Goal: Task Accomplishment & Management: Use online tool/utility

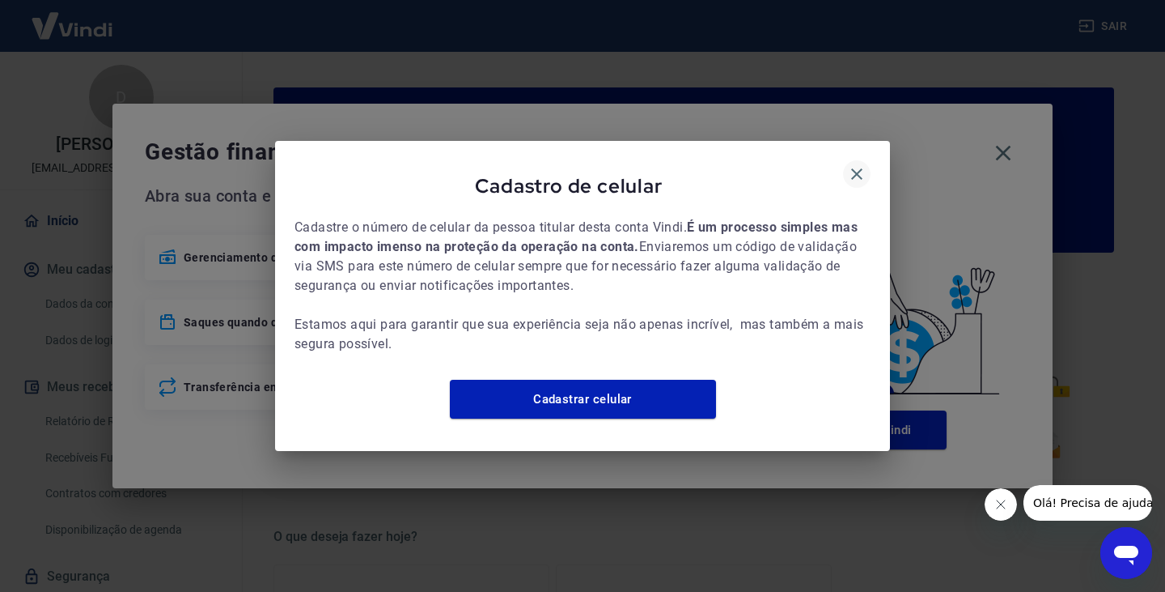
click at [846, 163] on button "button" at bounding box center [857, 174] width 28 height 28
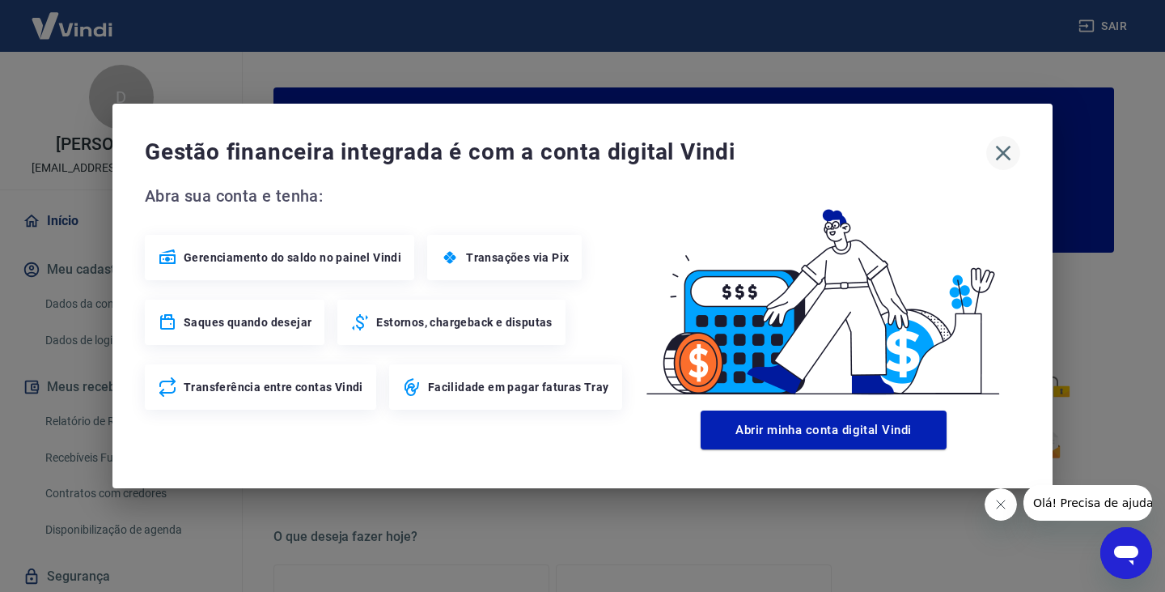
click at [1014, 149] on icon "button" at bounding box center [1004, 153] width 26 height 26
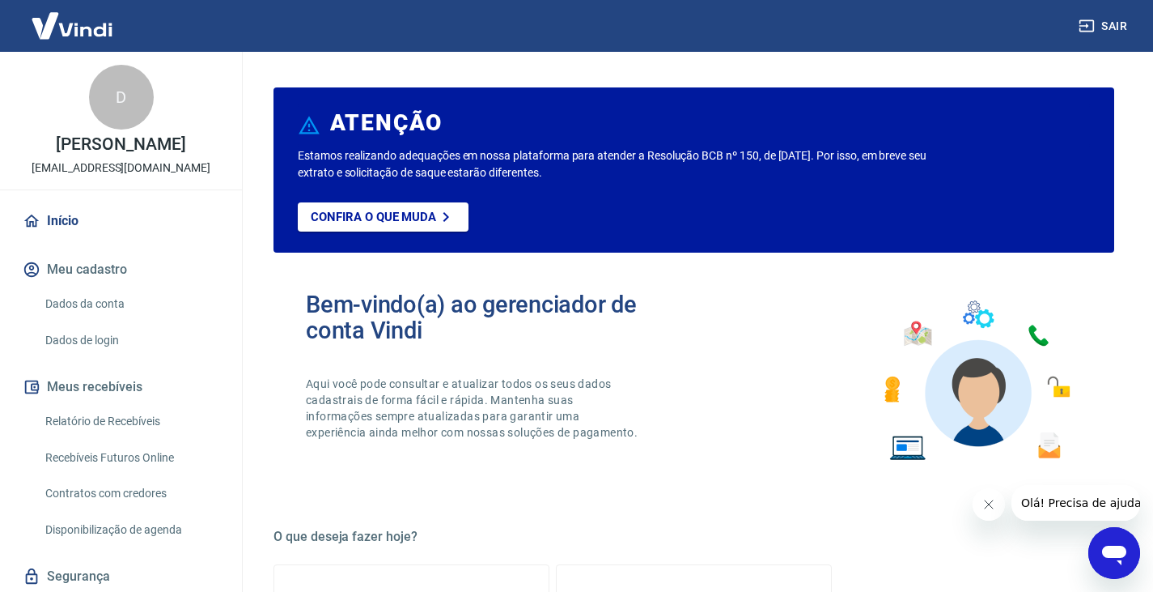
click at [142, 473] on link "Recebíveis Futuros Online" at bounding box center [131, 457] width 184 height 33
